Goal: Find specific page/section: Find specific page/section

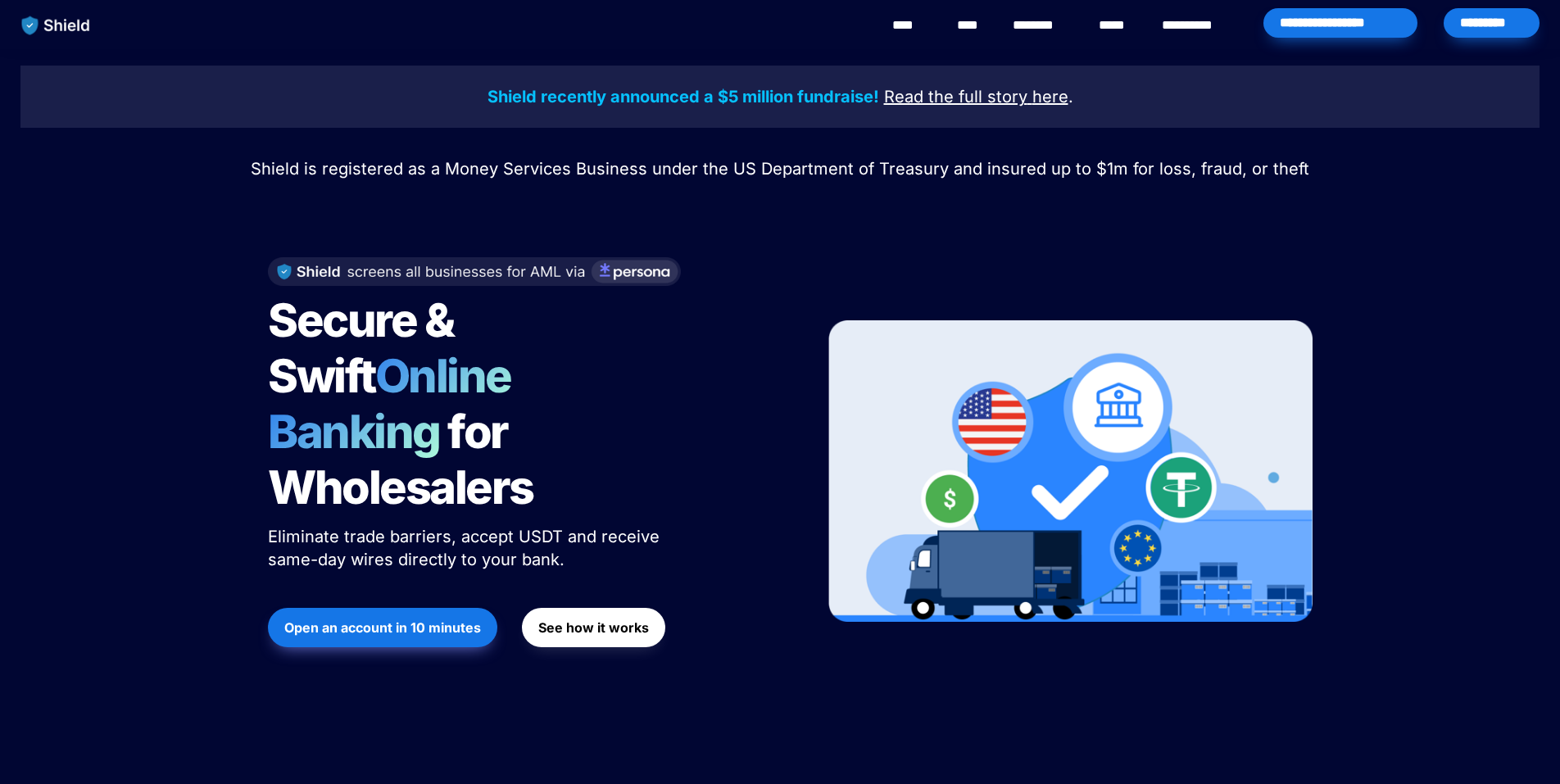
click at [1491, 28] on div "*********" at bounding box center [1492, 23] width 96 height 30
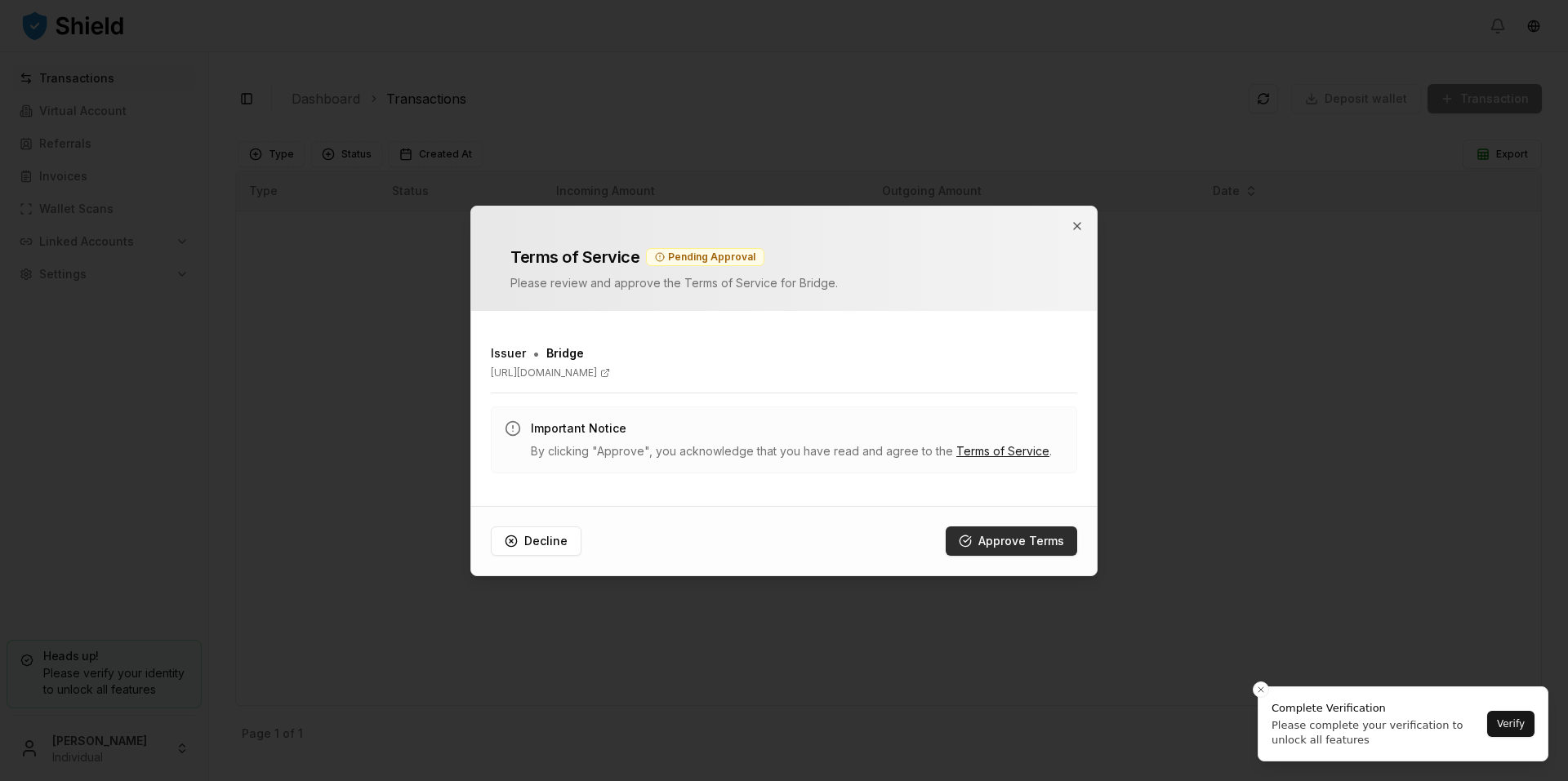
click at [1008, 534] on button "Approve Terms" at bounding box center [1011, 541] width 131 height 30
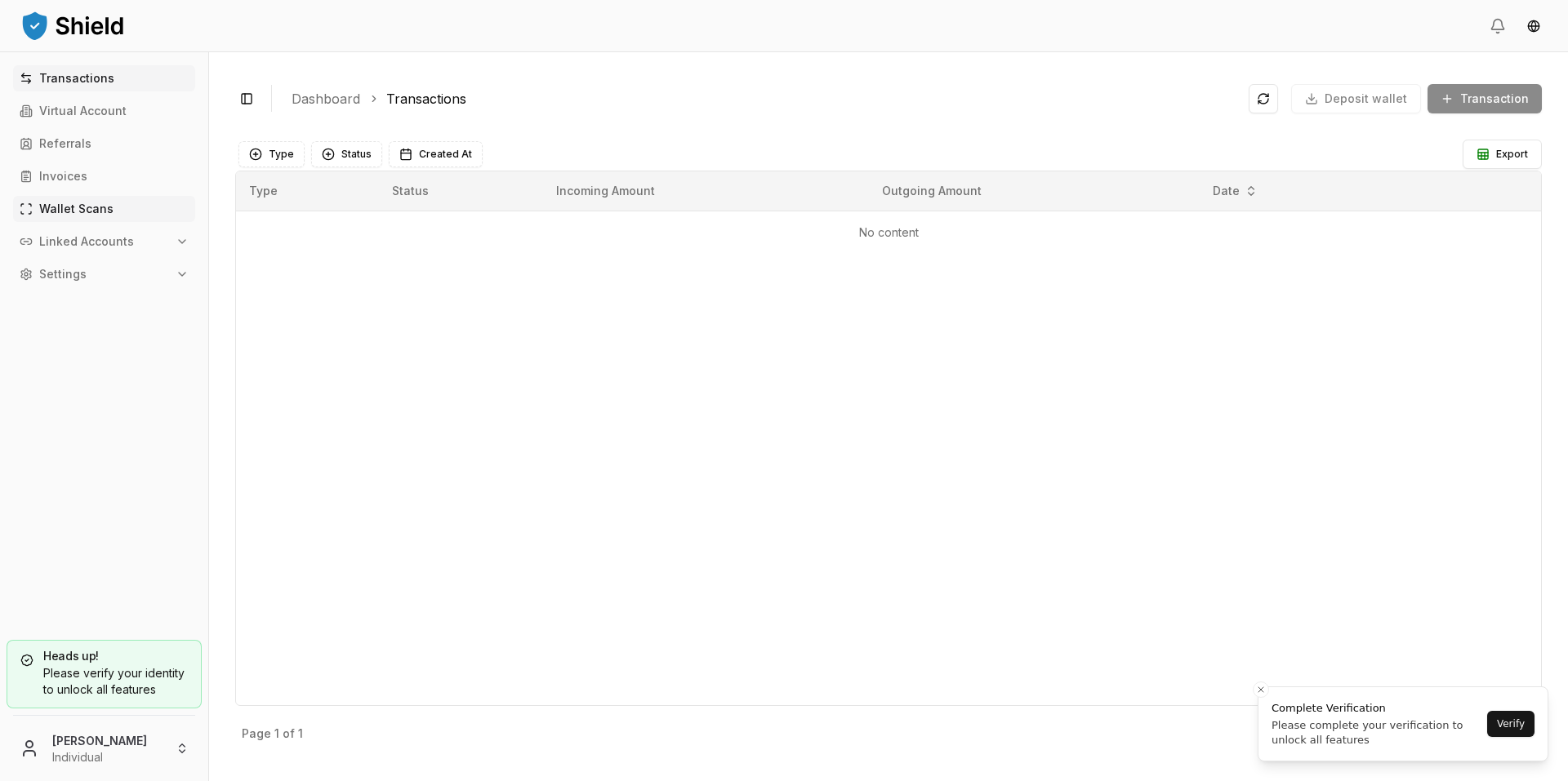
click at [100, 210] on p "Wallet Scans" at bounding box center [76, 208] width 74 height 11
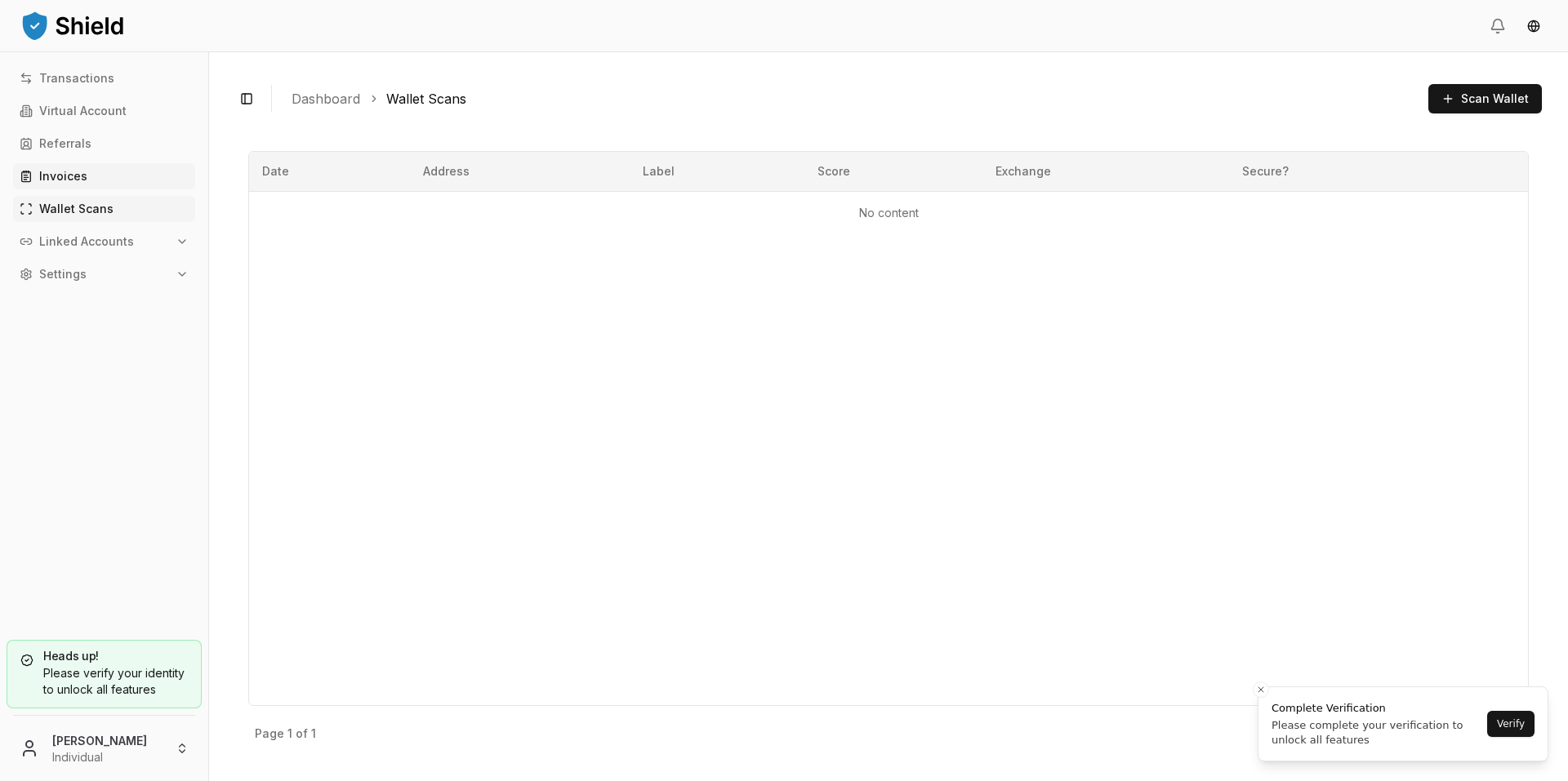
click at [73, 171] on p "Invoices" at bounding box center [63, 175] width 49 height 11
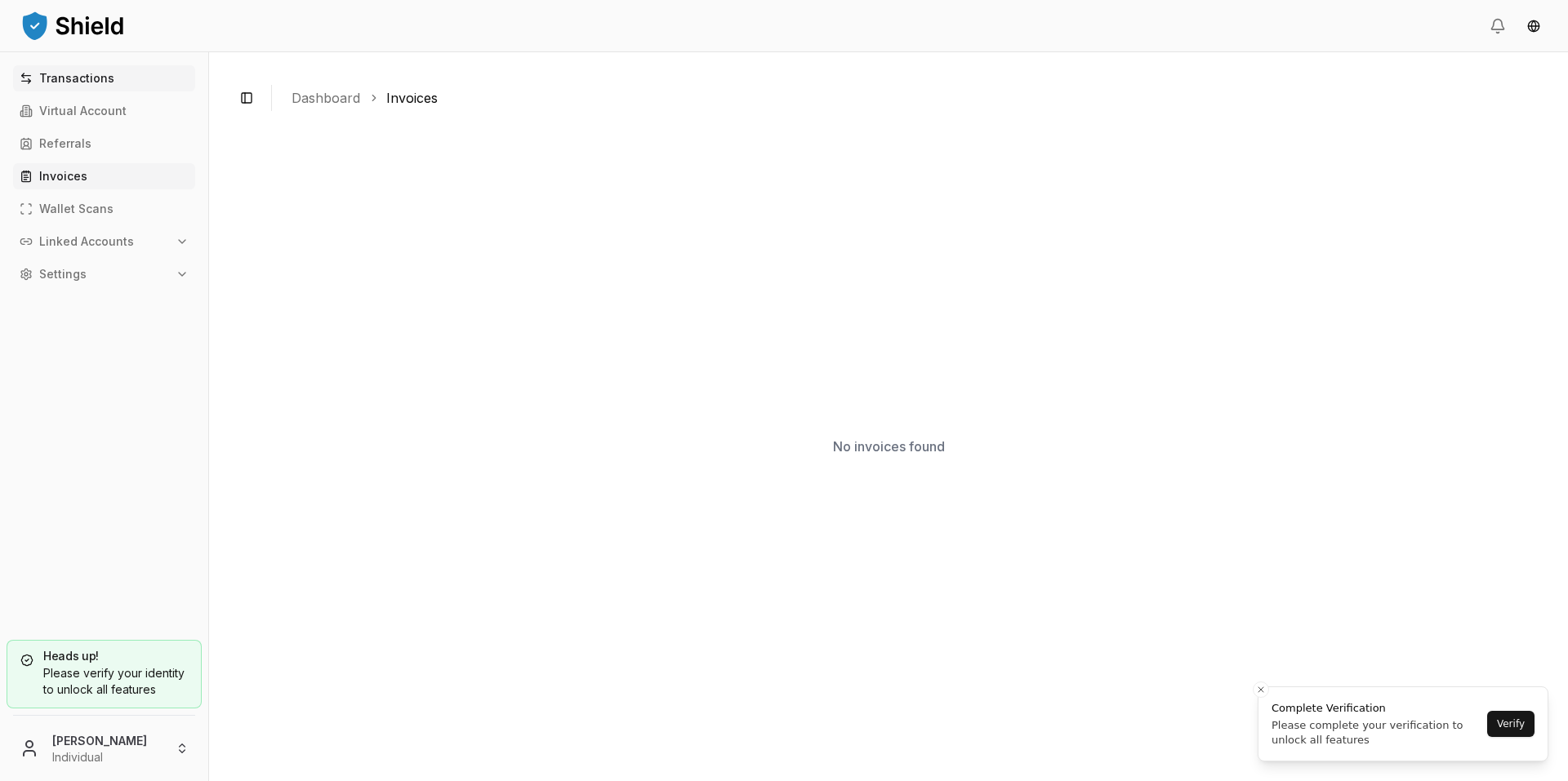
click at [83, 85] on link "Transactions" at bounding box center [104, 78] width 182 height 26
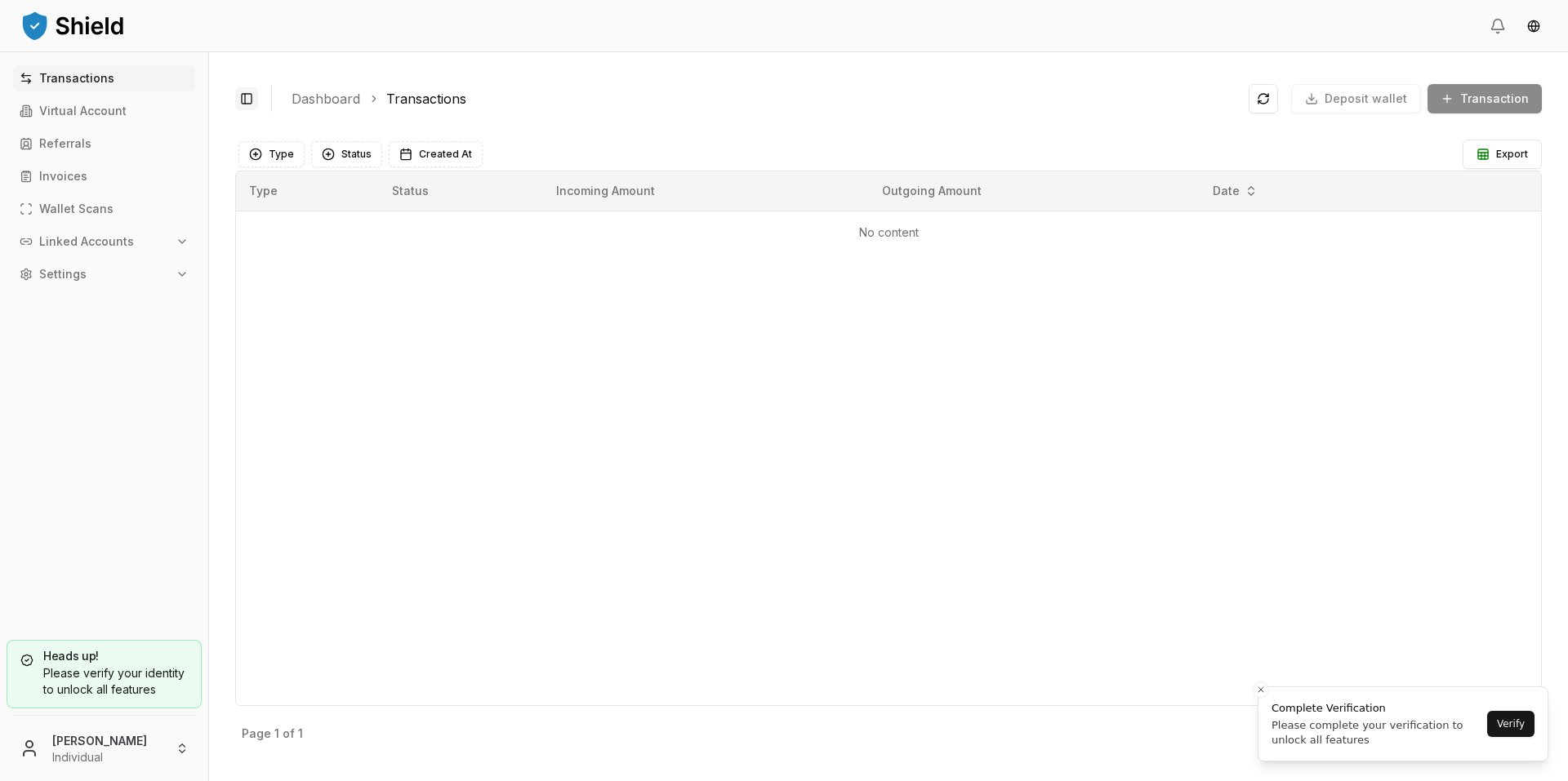
click at [247, 99] on button "Toggle Sidebar" at bounding box center [246, 99] width 23 height 23
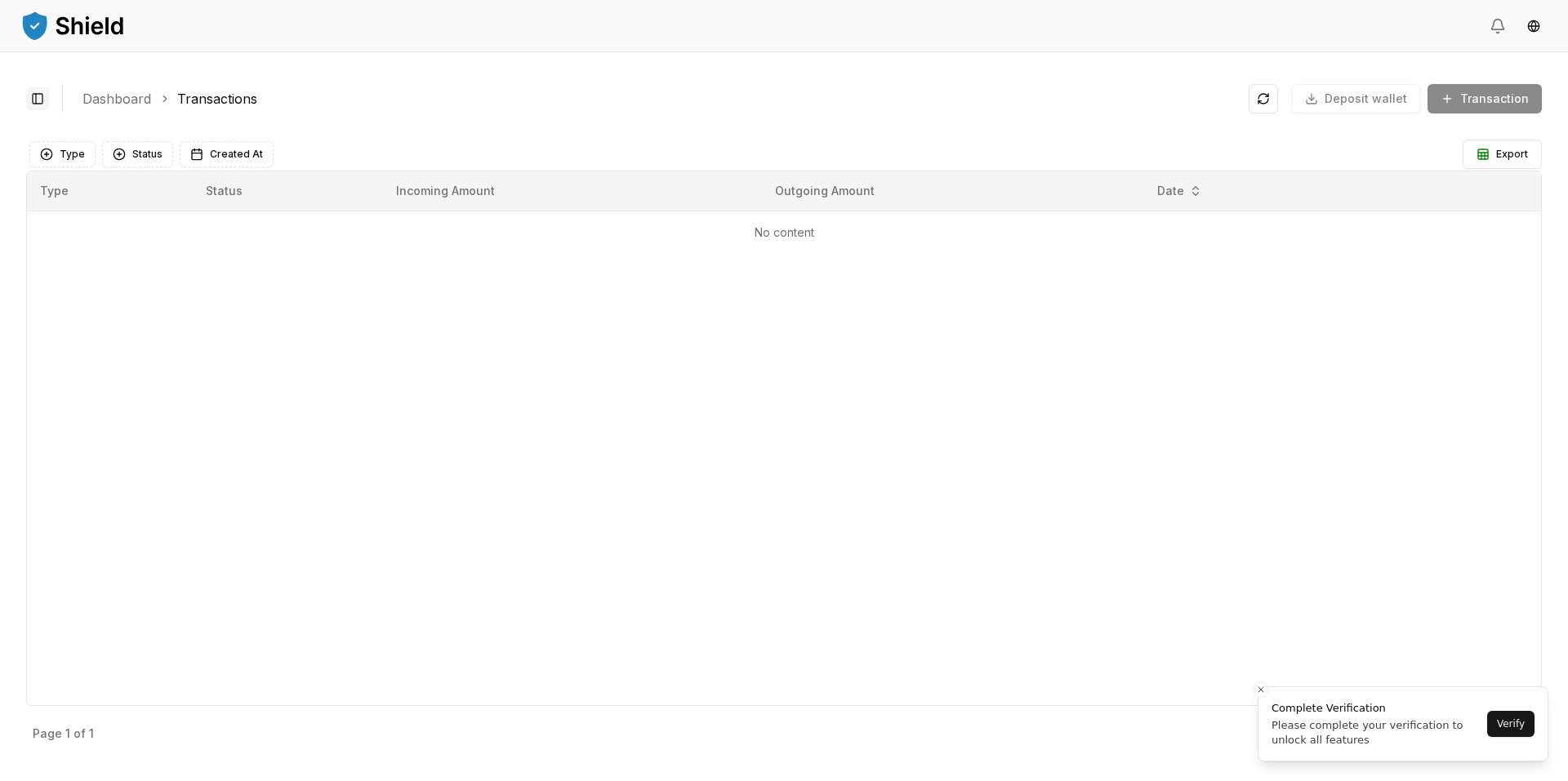
click at [30, 102] on button "Toggle Sidebar" at bounding box center [37, 99] width 23 height 23
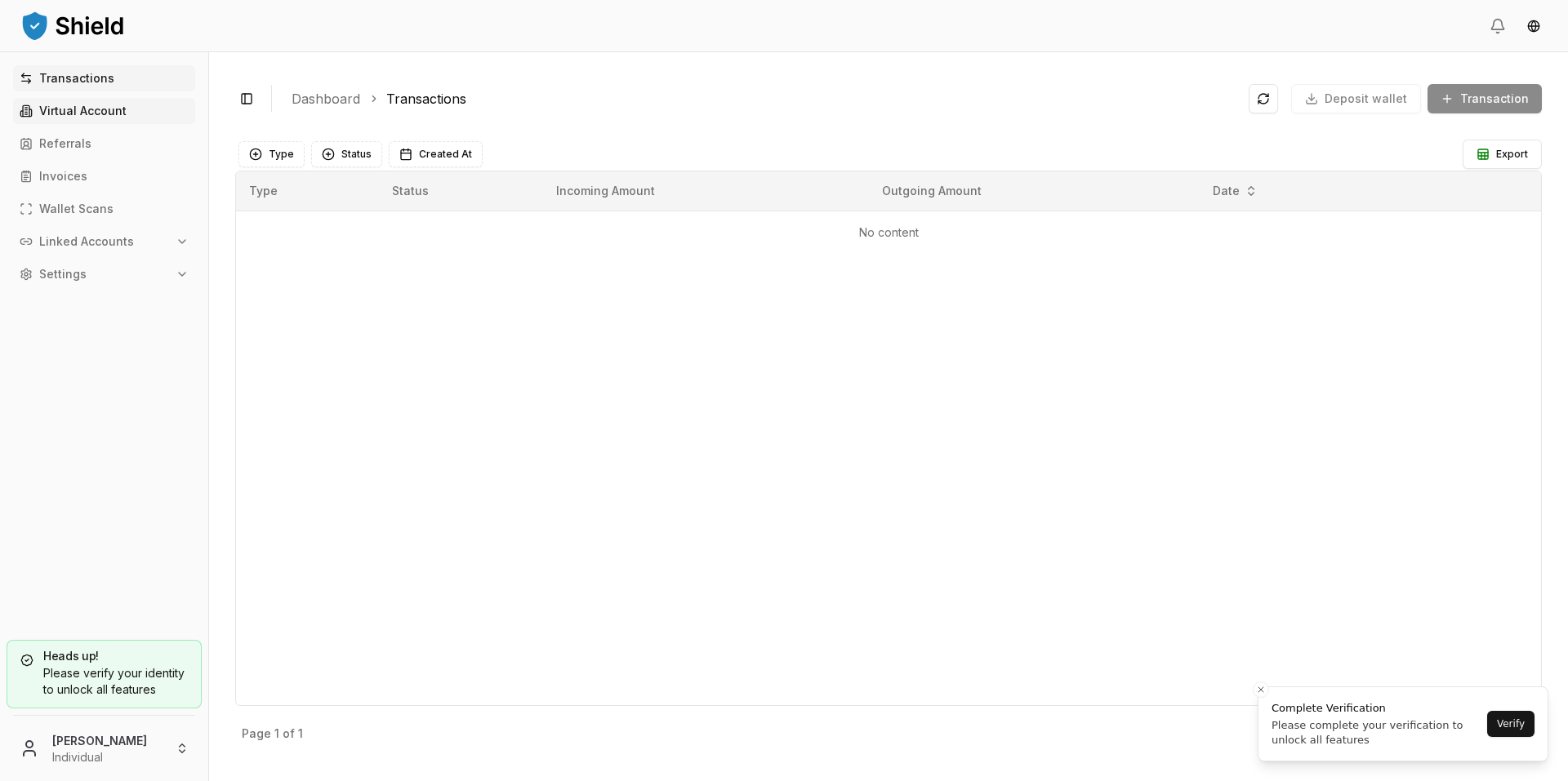
click at [56, 105] on p "Virtual Account" at bounding box center [83, 111] width 88 height 11
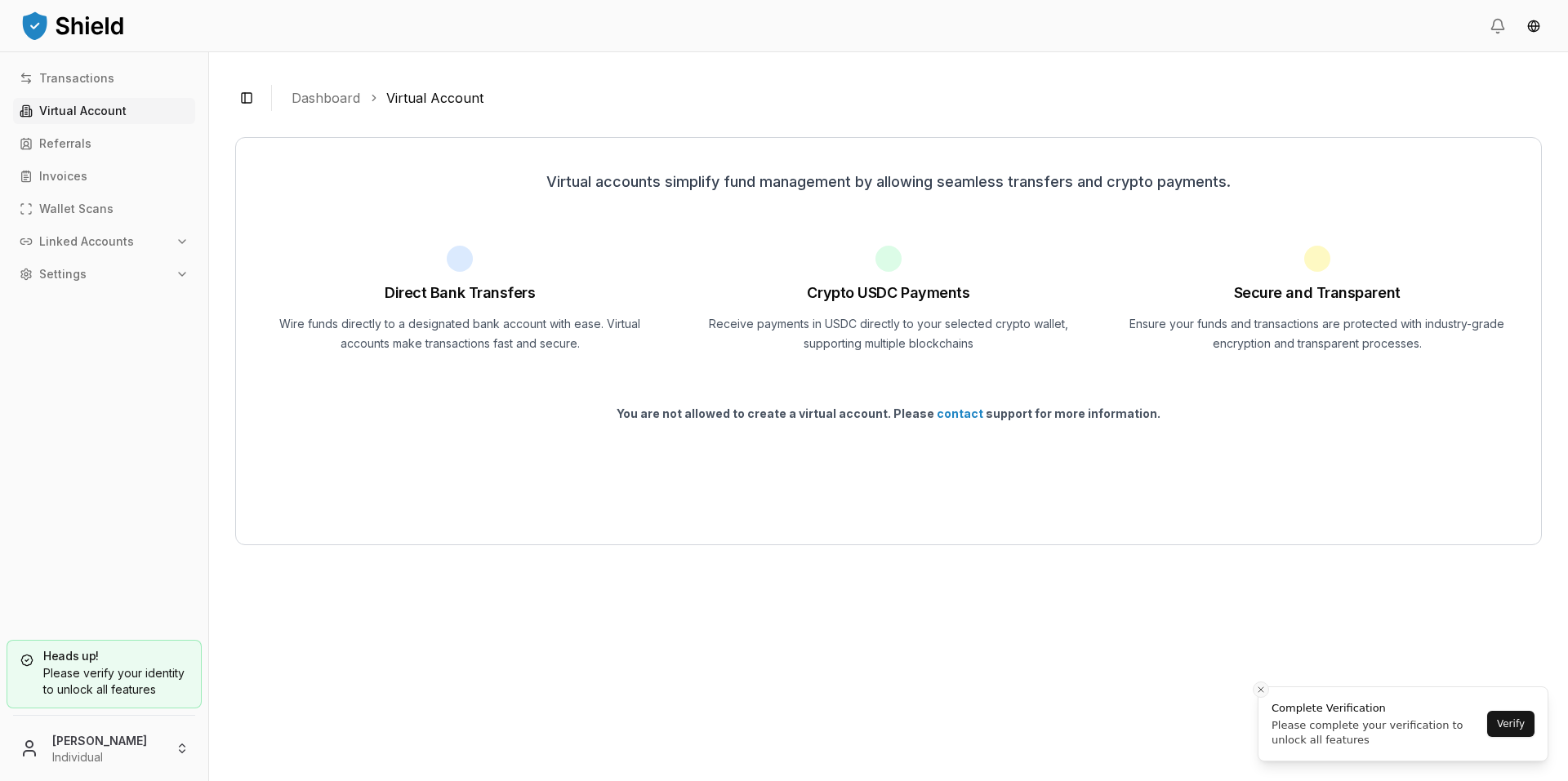
click at [1261, 690] on line "Close toast" at bounding box center [1261, 690] width 5 height 5
